Goal: Find specific page/section: Find specific page/section

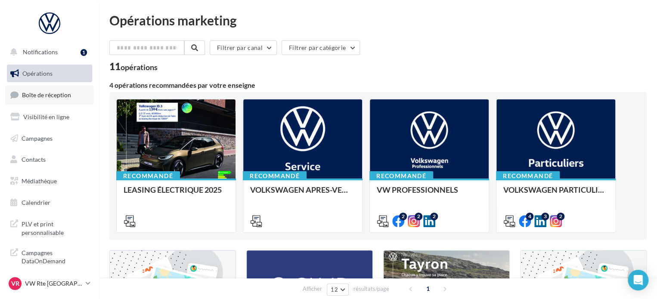
click at [56, 98] on span "Boîte de réception" at bounding box center [46, 94] width 49 height 7
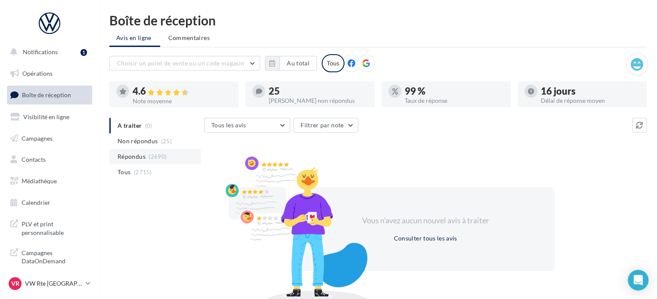
click at [161, 158] on span "(2690)" at bounding box center [158, 156] width 18 height 7
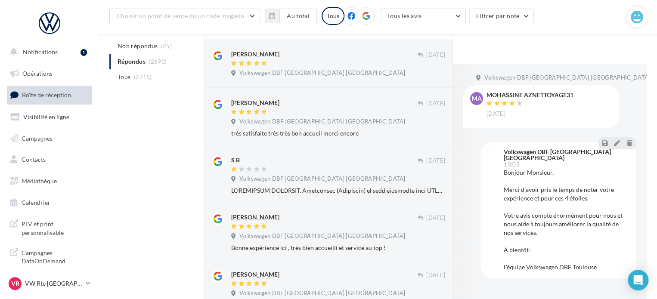
scroll to position [443, 0]
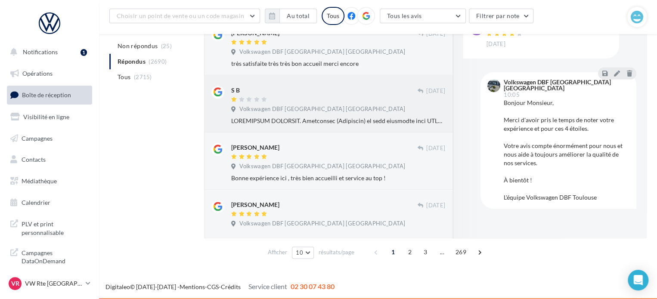
click at [332, 96] on div "S B" at bounding box center [324, 95] width 186 height 18
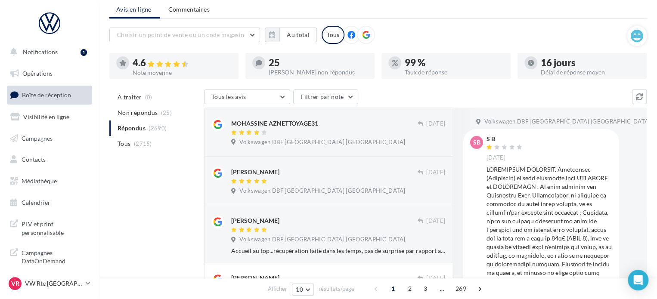
scroll to position [29, 0]
